Goal: Find specific page/section: Find specific page/section

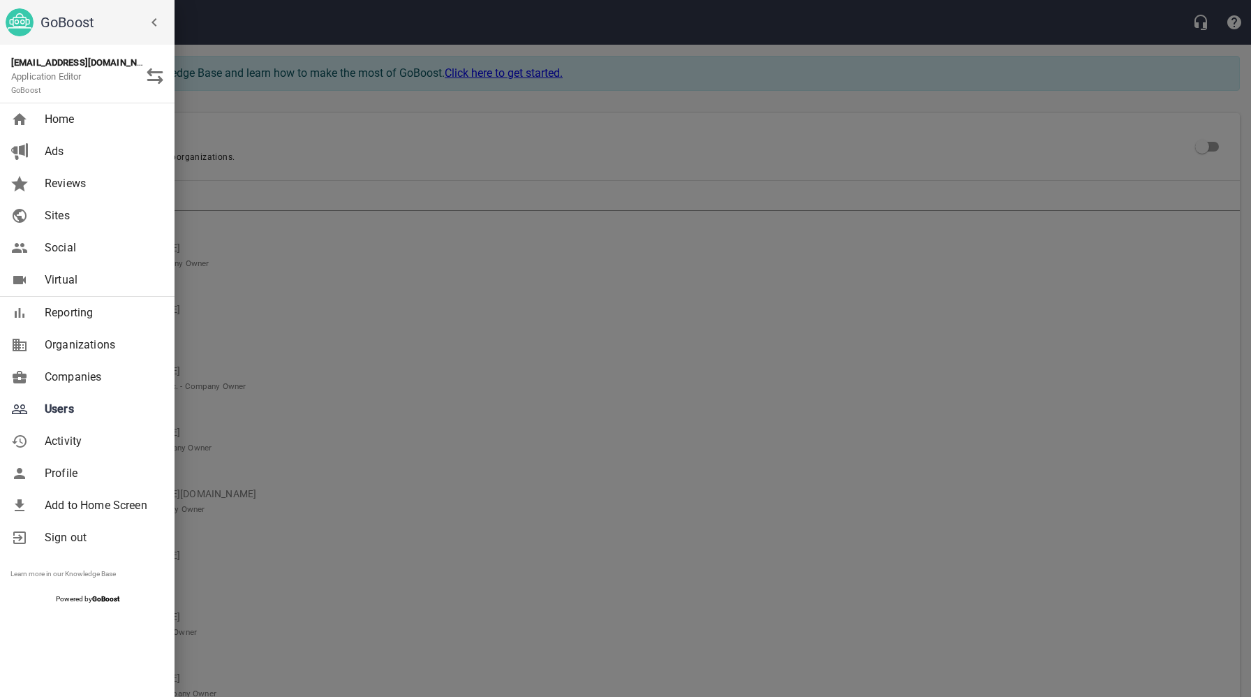
click at [93, 377] on span "Companies" at bounding box center [101, 377] width 113 height 17
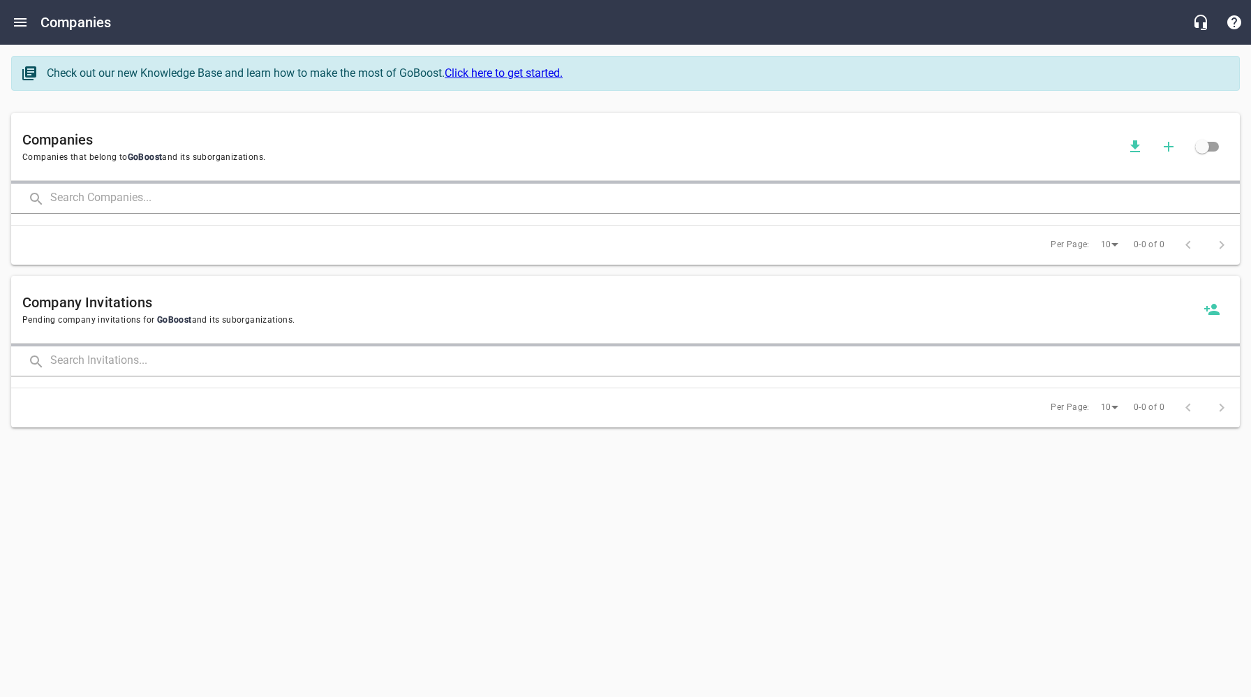
click at [180, 193] on input "text" at bounding box center [645, 199] width 1190 height 30
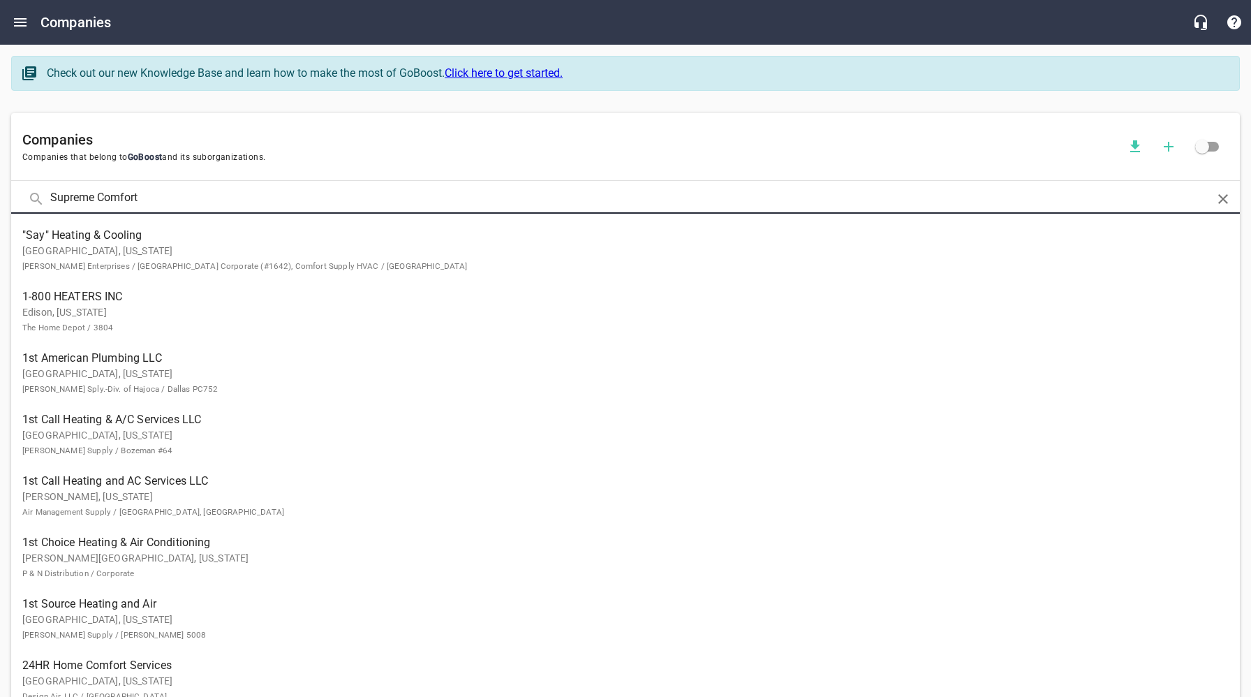
type input "Supreme Comfort"
click button at bounding box center [0, 0] width 0 height 0
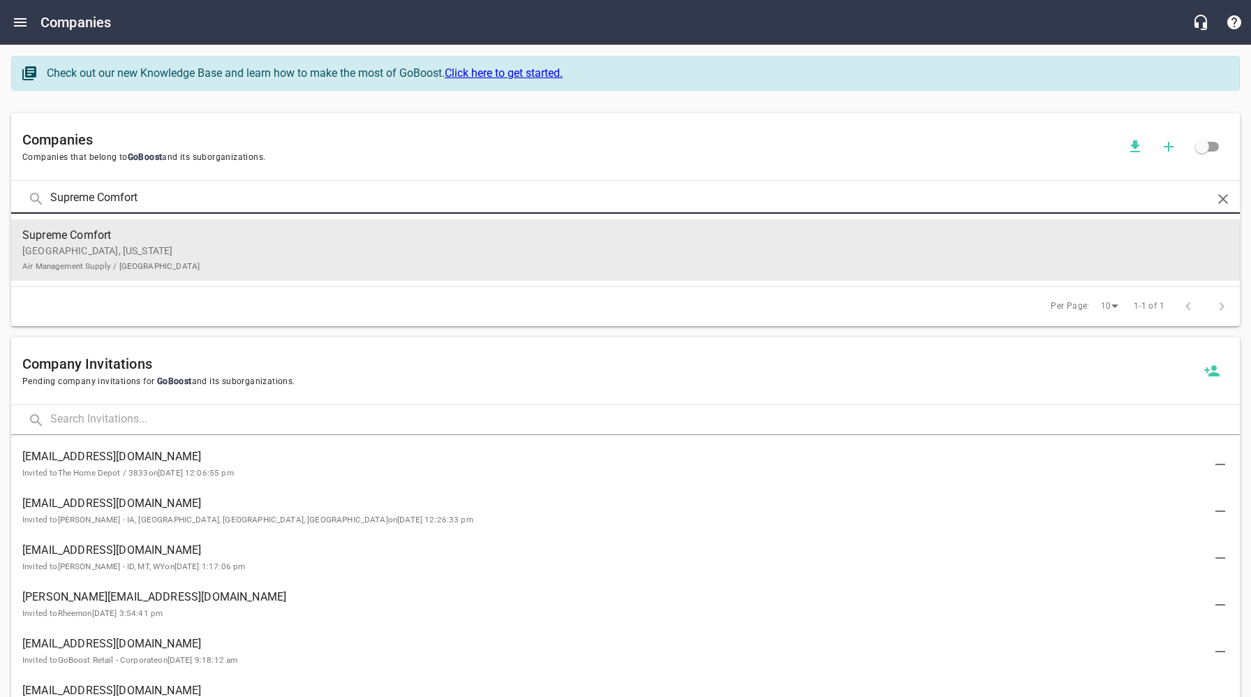
click at [178, 249] on p "[GEOGRAPHIC_DATA], [US_STATE] Air Management Supply / [GEOGRAPHIC_DATA]" at bounding box center [614, 258] width 1184 height 29
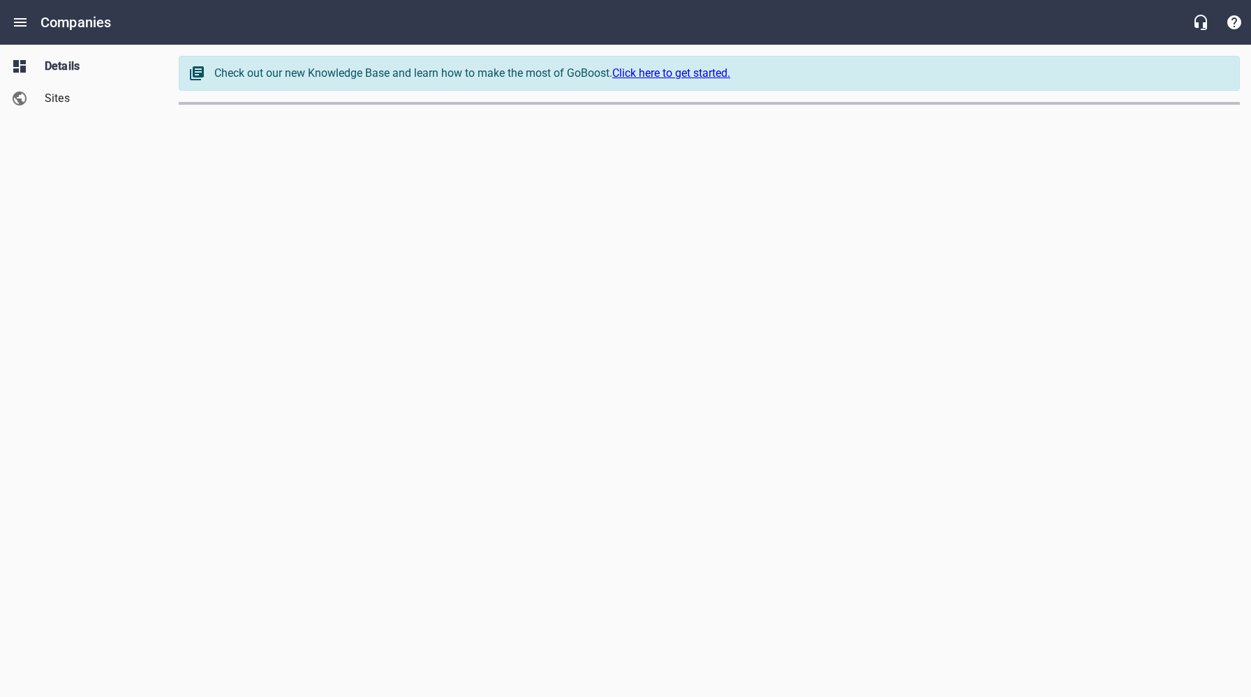
select select "[US_STATE]"
select select "48"
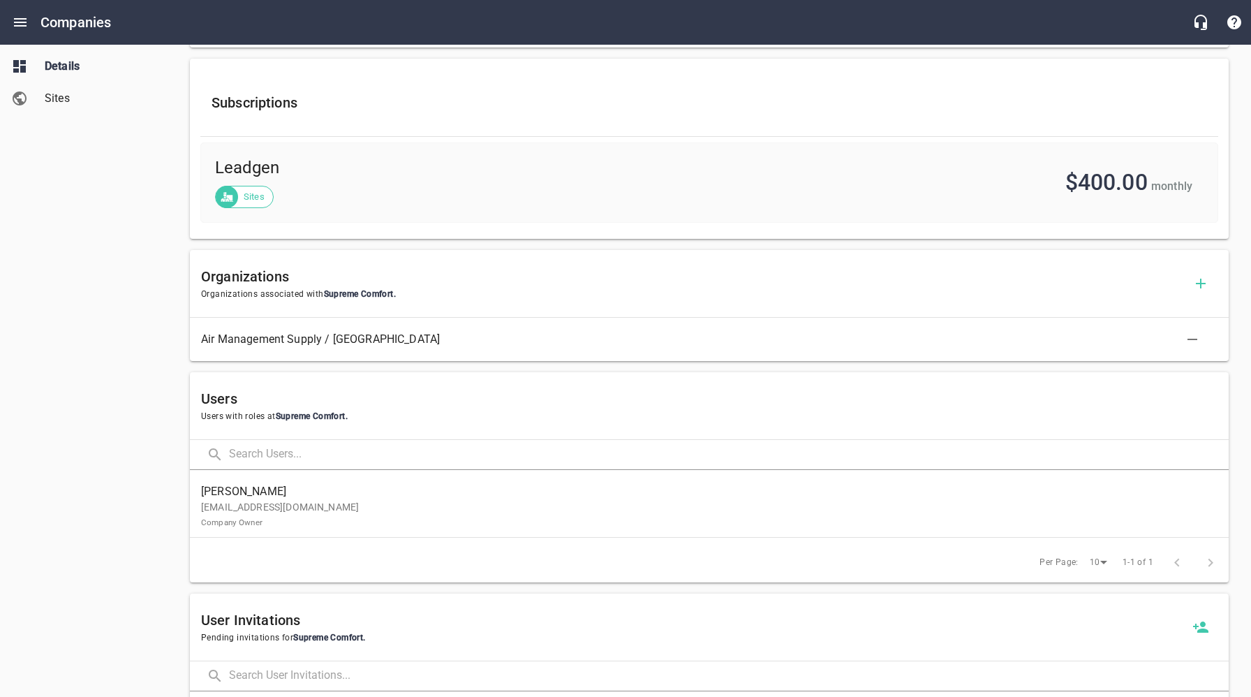
scroll to position [505, 0]
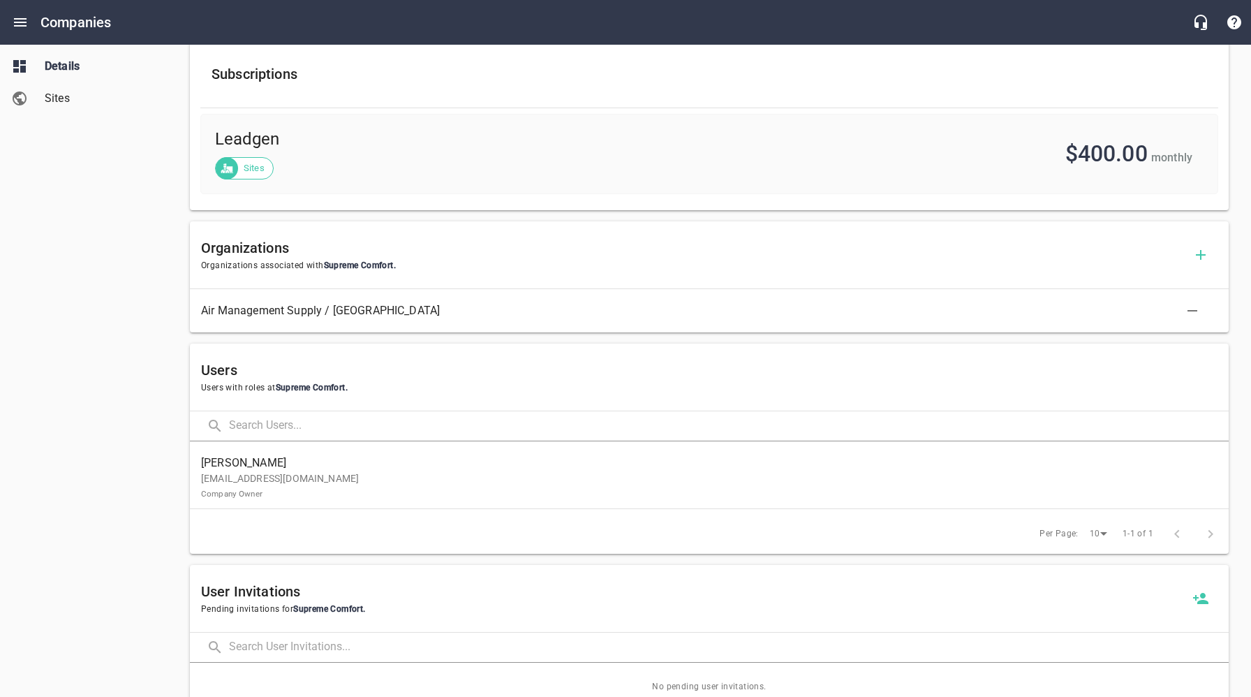
click at [336, 487] on p "[EMAIL_ADDRESS][DOMAIN_NAME] Company Owner" at bounding box center [703, 485] width 1005 height 29
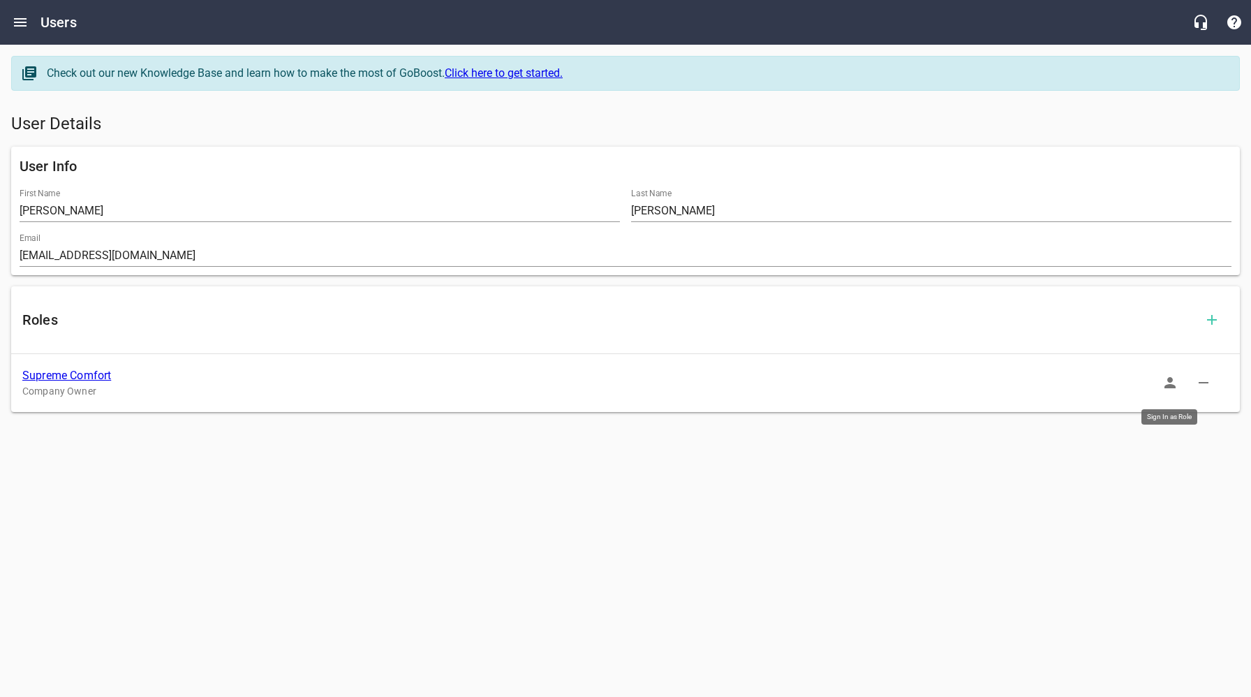
click at [1176, 384] on icon "button" at bounding box center [1170, 382] width 17 height 17
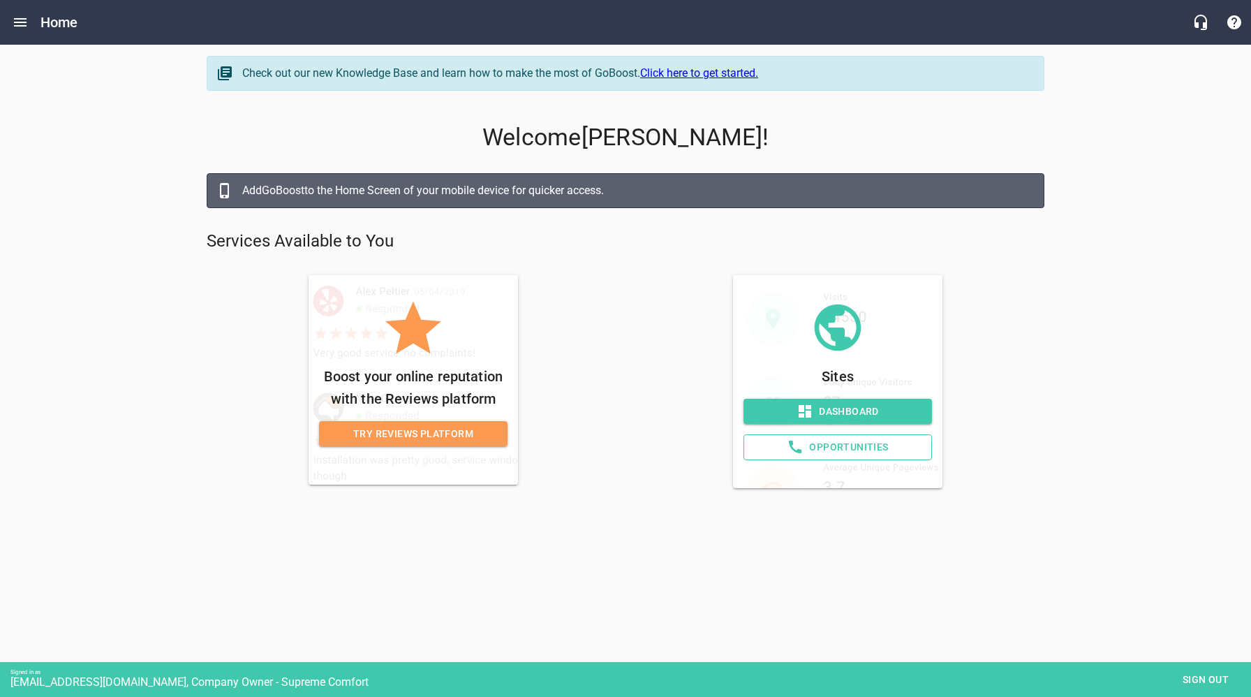
click at [852, 448] on span "Opportunities" at bounding box center [837, 446] width 165 height 17
